Goal: Transaction & Acquisition: Purchase product/service

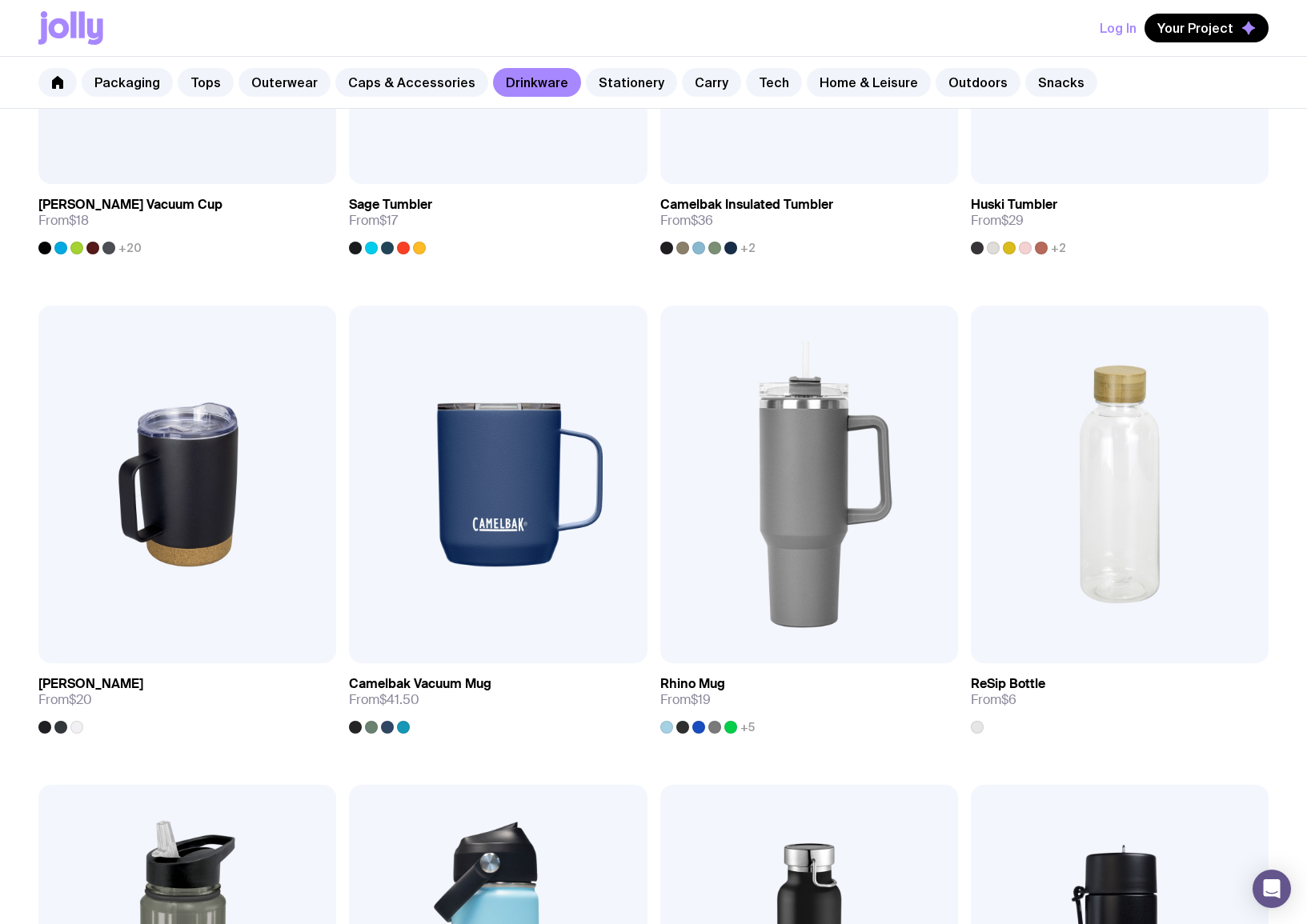
scroll to position [1338, 0]
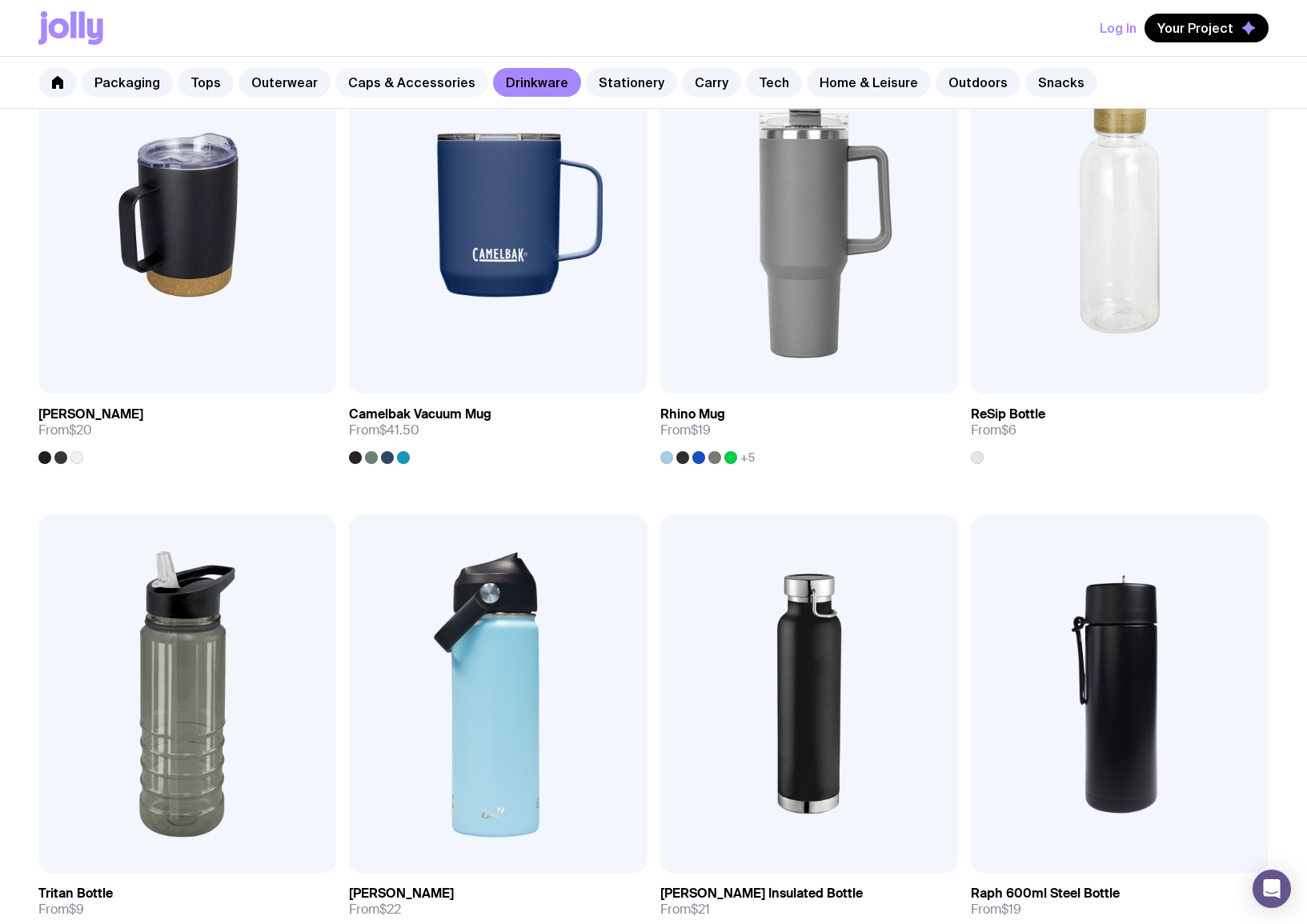
click at [386, 90] on link "Caps & Accessories" at bounding box center [411, 83] width 153 height 29
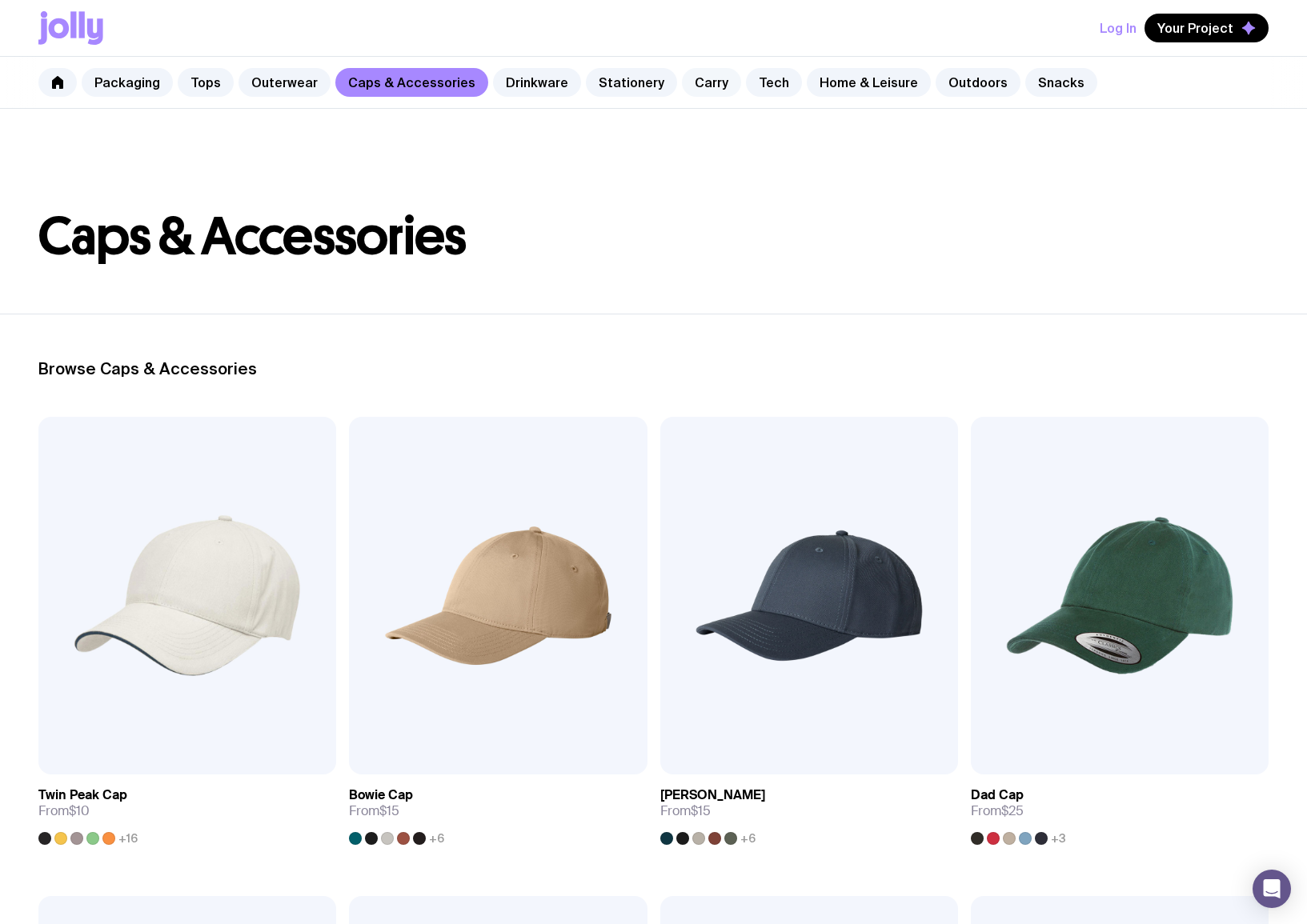
click at [691, 81] on link "Carry" at bounding box center [711, 83] width 59 height 29
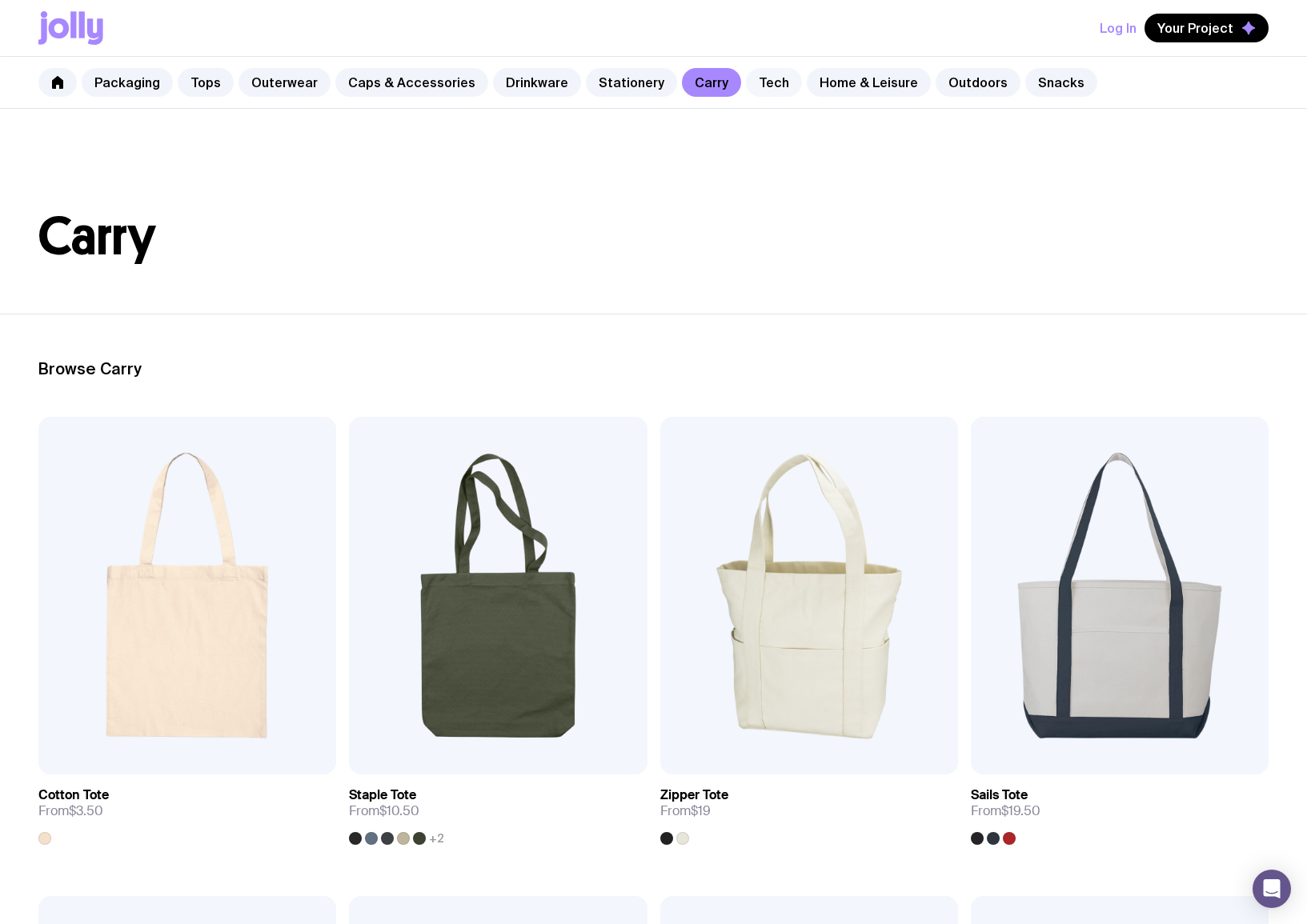
click at [760, 85] on link "Tech" at bounding box center [774, 83] width 56 height 29
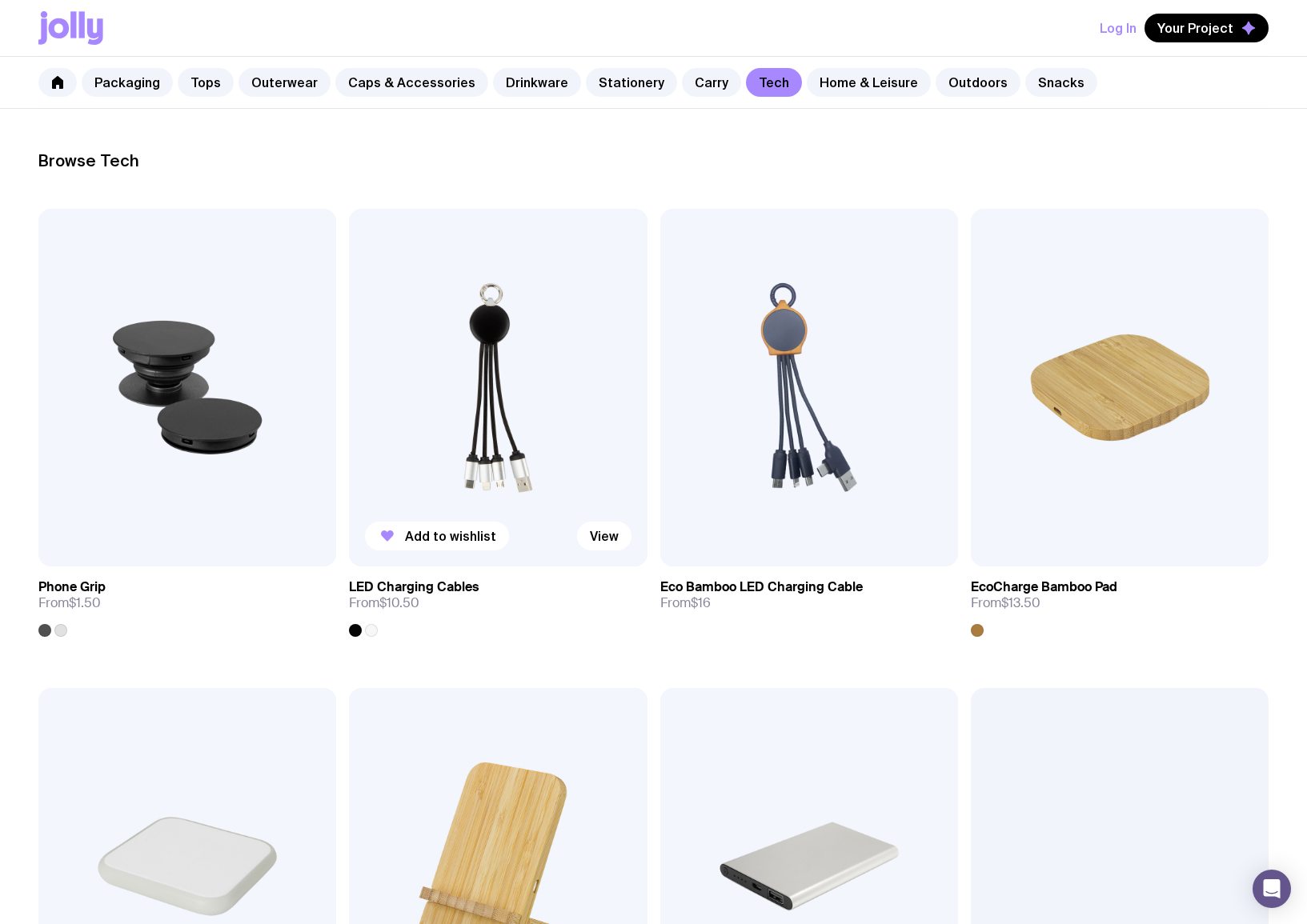
scroll to position [210, 0]
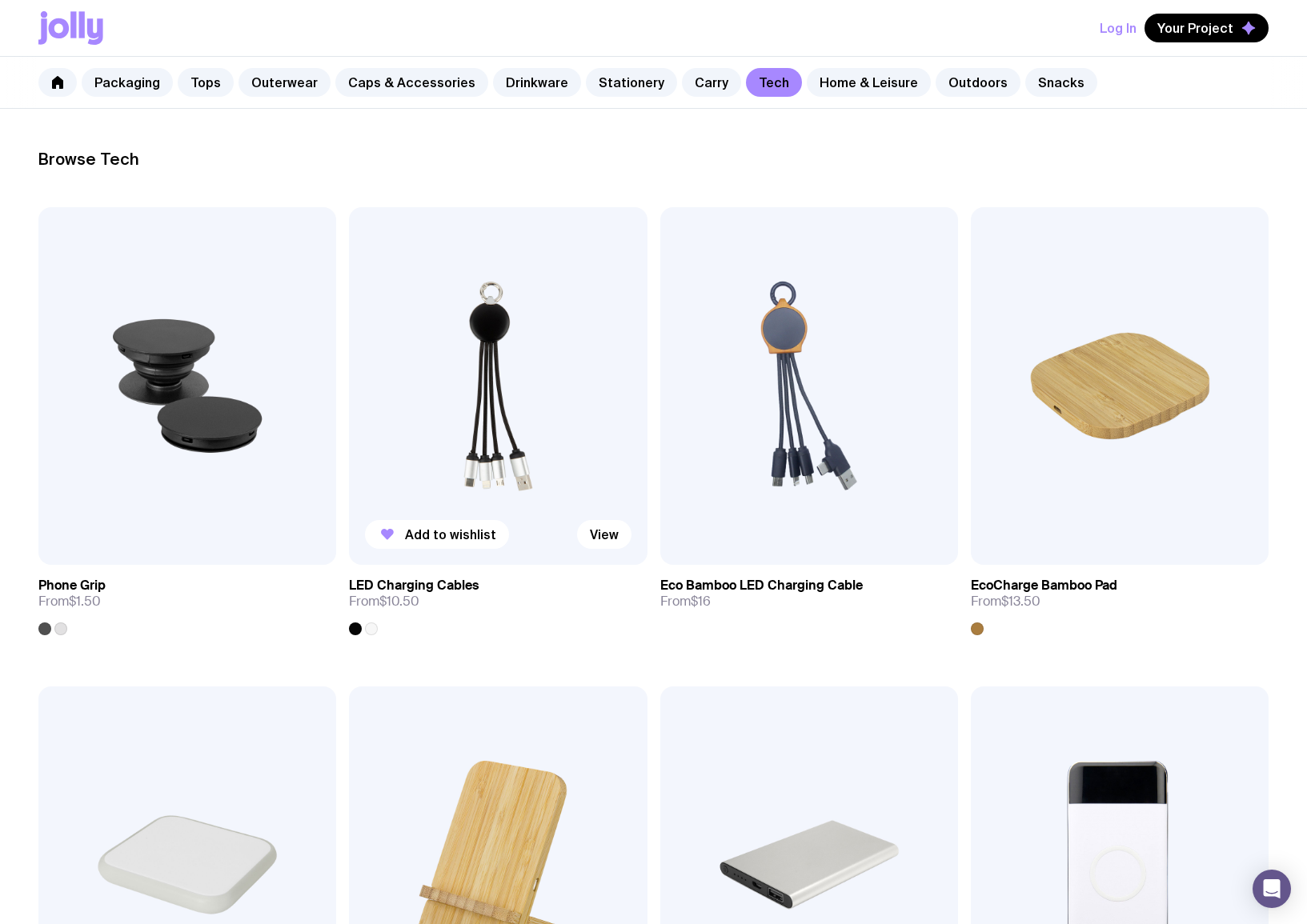
click at [510, 406] on img at bounding box center [497, 386] width 297 height 358
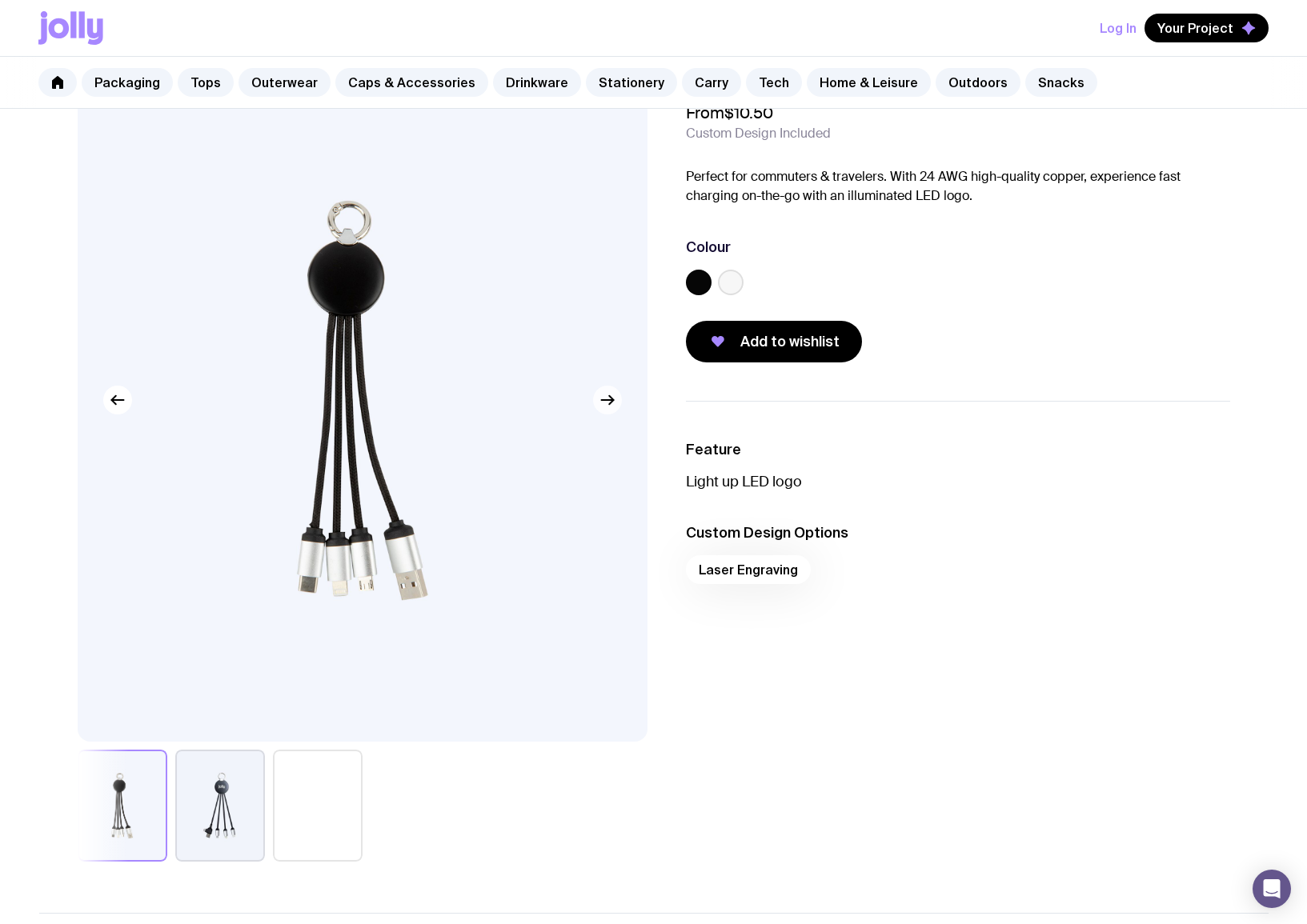
scroll to position [72, 0]
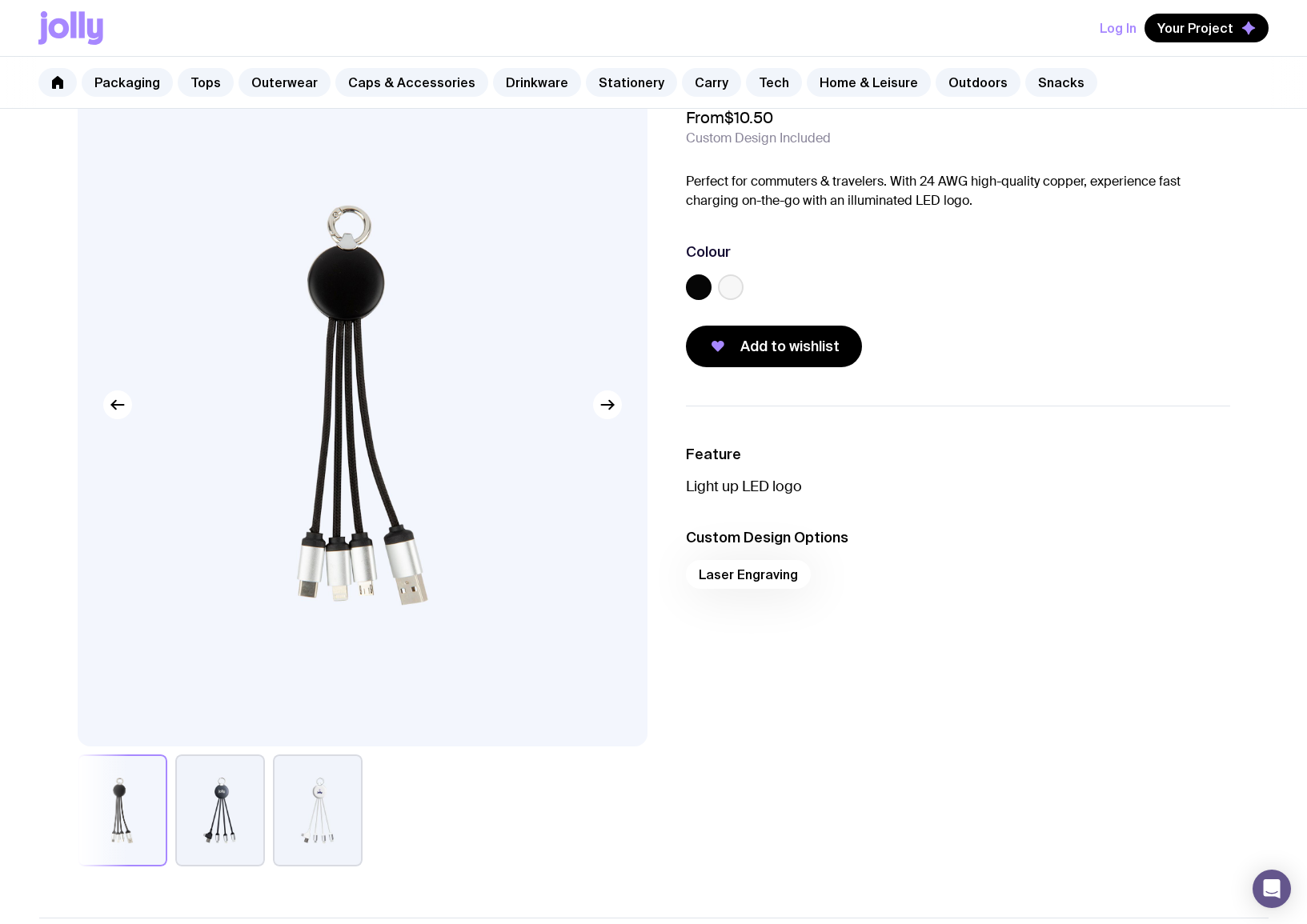
click at [233, 795] on button "button" at bounding box center [220, 810] width 89 height 112
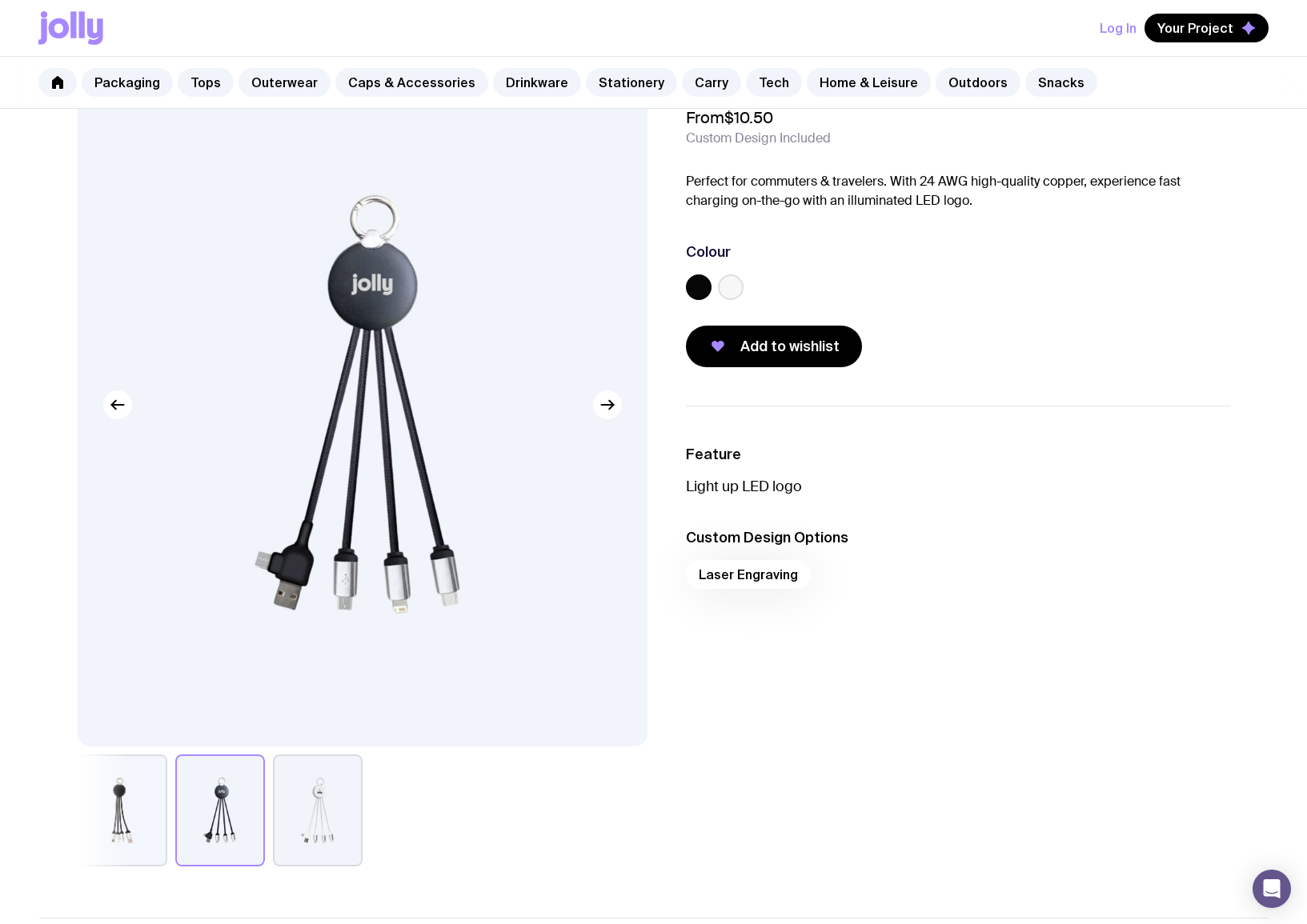
scroll to position [0, 0]
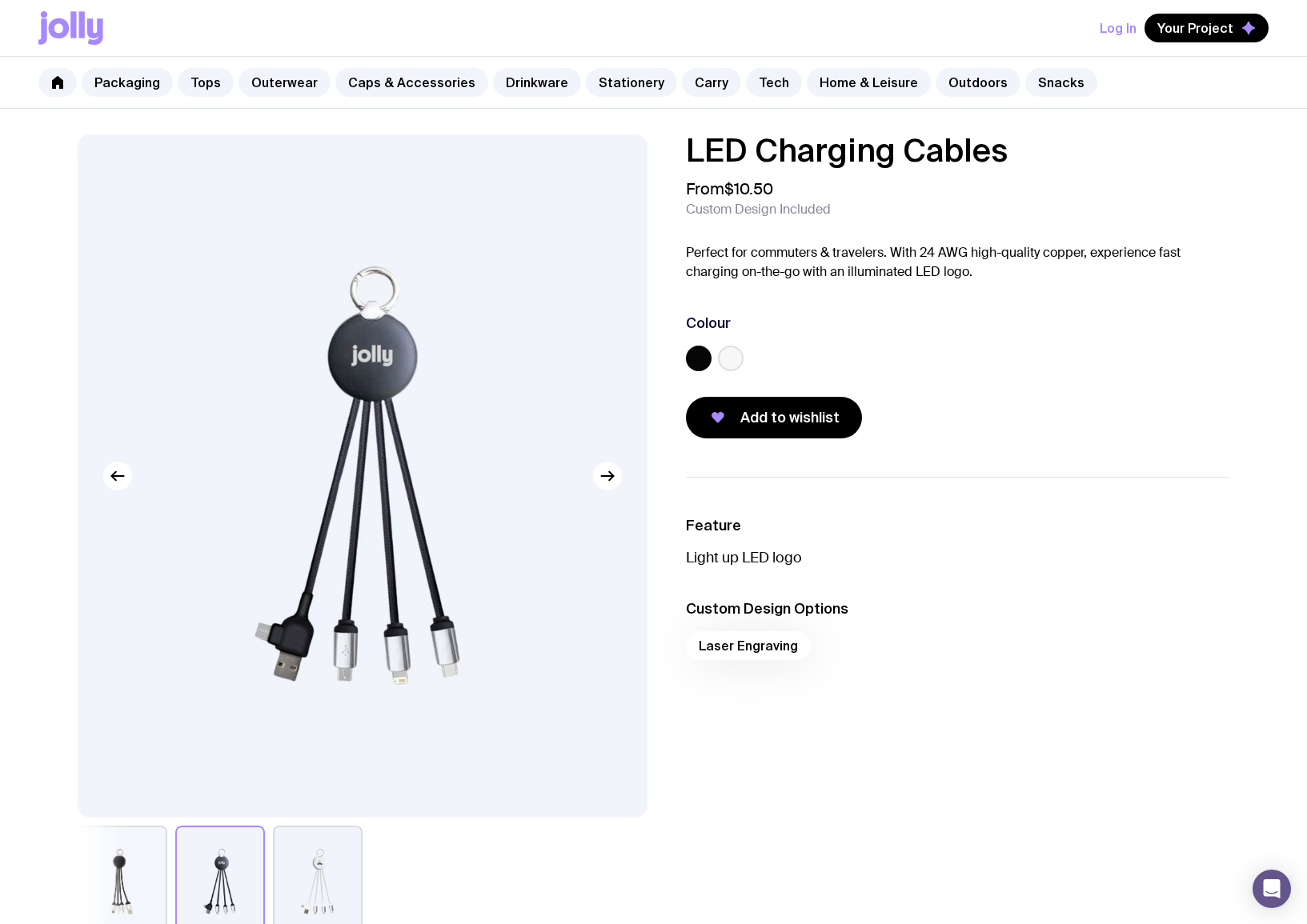
click at [755, 644] on div "Laser Engraving" at bounding box center [958, 650] width 544 height 39
